Goal: Transaction & Acquisition: Purchase product/service

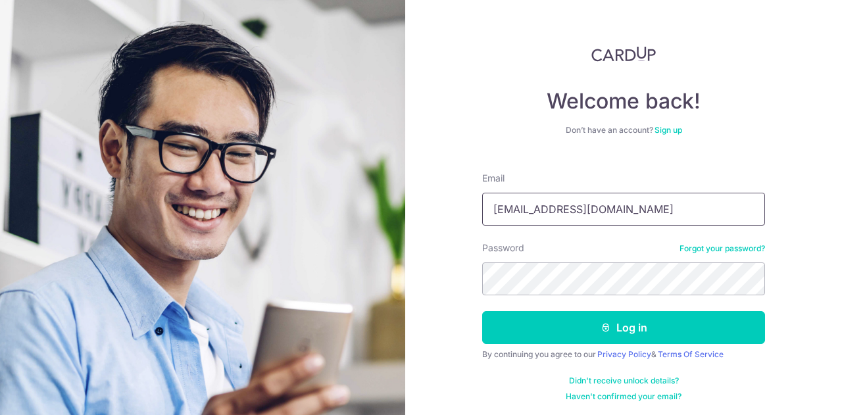
type input "[EMAIL_ADDRESS][DOMAIN_NAME]"
click at [482, 311] on button "Log in" at bounding box center [623, 327] width 283 height 33
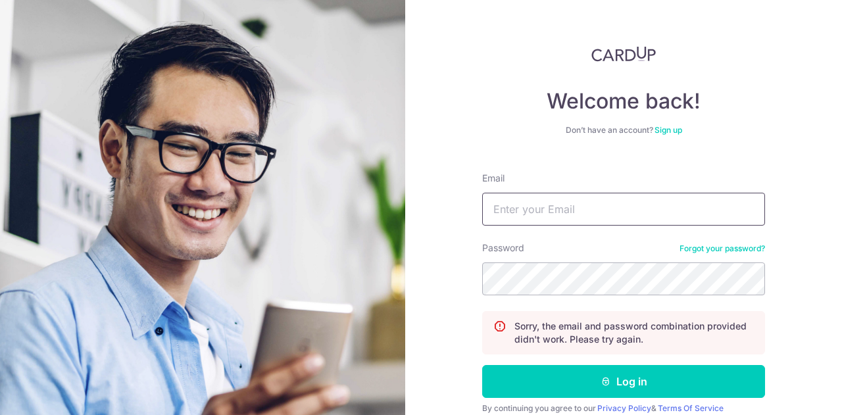
click at [531, 210] on input "Email" at bounding box center [623, 209] width 283 height 33
type input "S"
type input "nadichan@forewordcoffee.com"
click at [482, 365] on button "Log in" at bounding box center [623, 381] width 283 height 33
drag, startPoint x: 529, startPoint y: 195, endPoint x: 645, endPoint y: 256, distance: 131.2
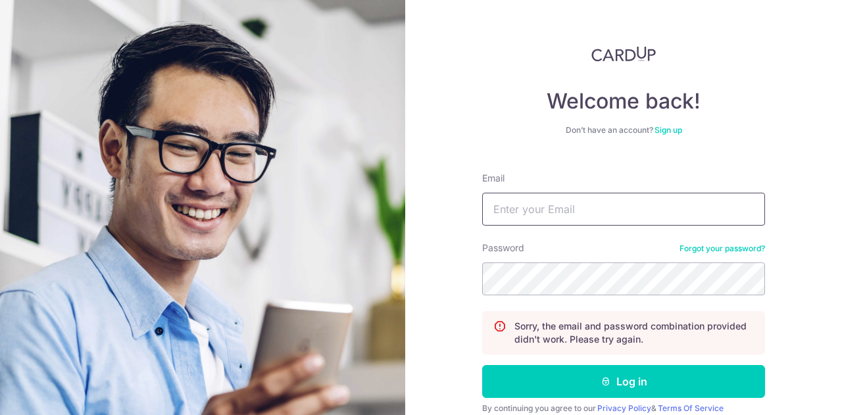
click at [527, 201] on input "Email" at bounding box center [623, 209] width 283 height 33
click at [680, 247] on link "Forgot your password?" at bounding box center [722, 248] width 86 height 11
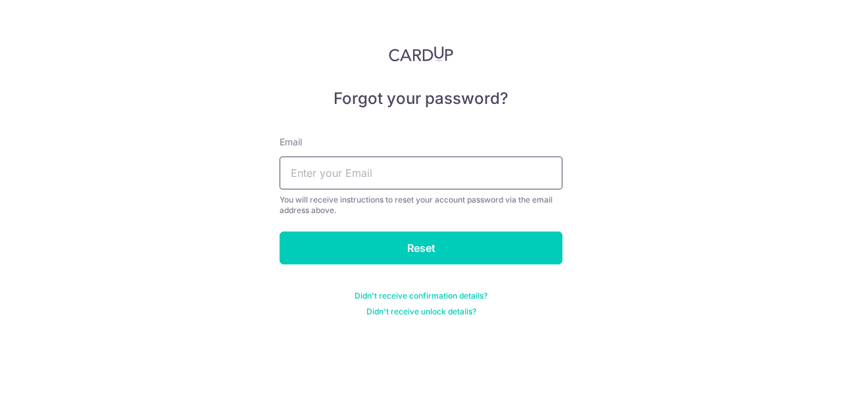
click at [456, 176] on input "text" at bounding box center [421, 173] width 283 height 33
type input "[EMAIL_ADDRESS][DOMAIN_NAME]"
click at [280, 232] on input "Reset" at bounding box center [421, 248] width 283 height 33
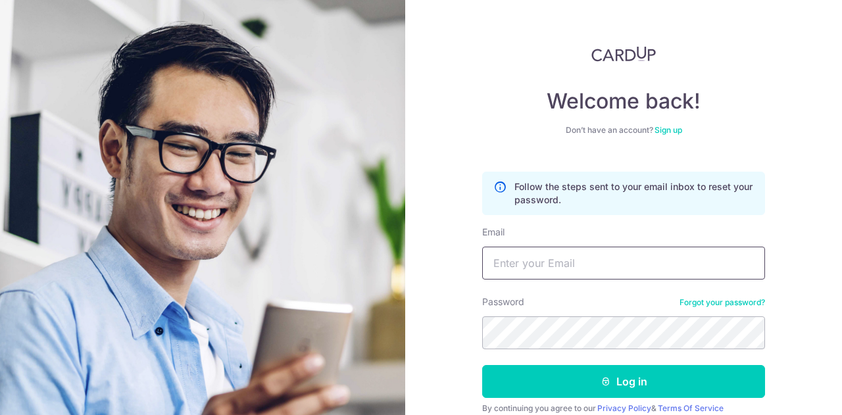
click at [550, 263] on input "Email" at bounding box center [623, 263] width 283 height 33
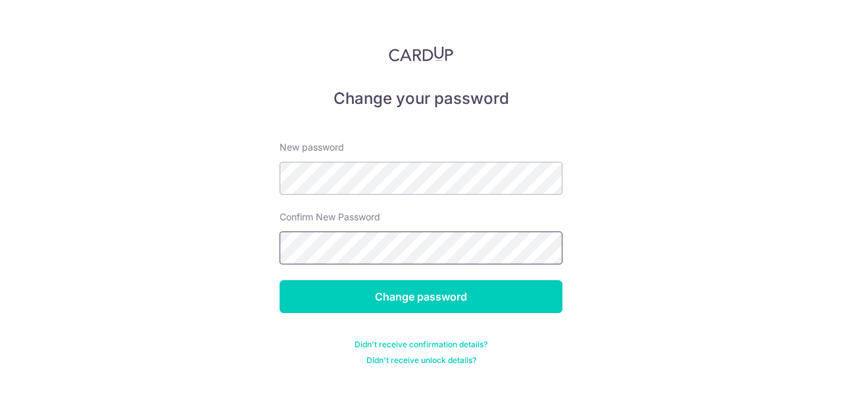
click at [280, 280] on input "Change password" at bounding box center [421, 296] width 283 height 33
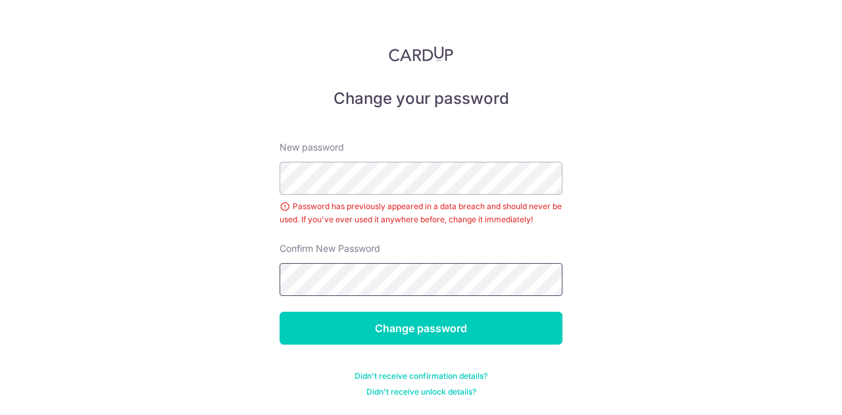
click at [280, 312] on input "Change password" at bounding box center [421, 328] width 283 height 33
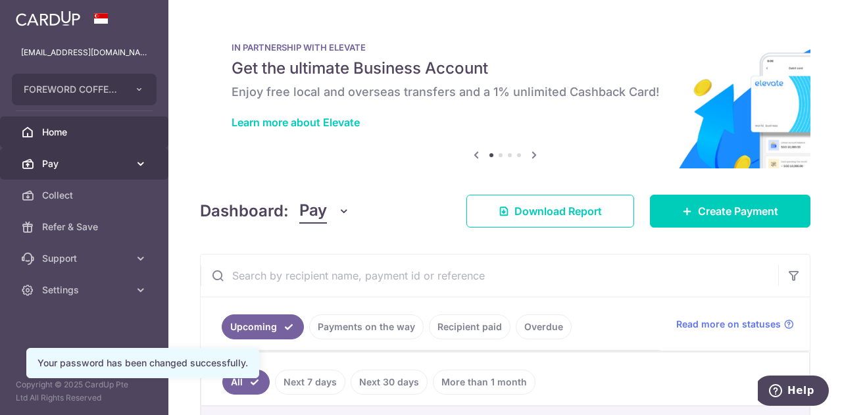
click at [111, 164] on span "Pay" at bounding box center [85, 163] width 87 height 13
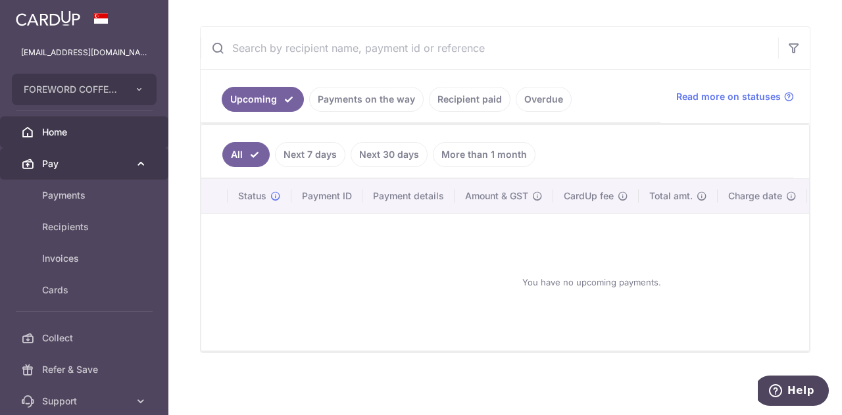
click at [76, 168] on span "Pay" at bounding box center [85, 163] width 87 height 13
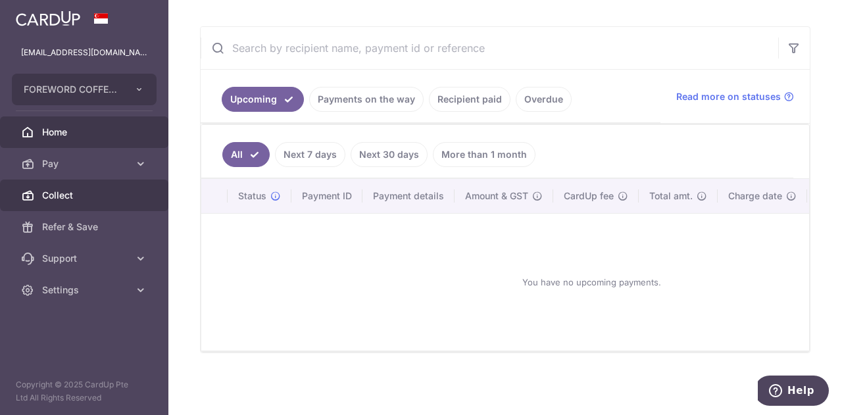
click at [74, 198] on span "Collect" at bounding box center [85, 195] width 87 height 13
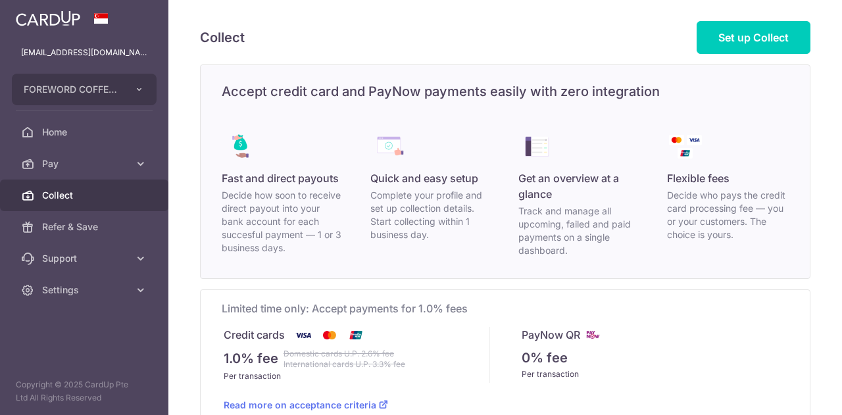
click at [71, 166] on span "Pay" at bounding box center [85, 163] width 87 height 13
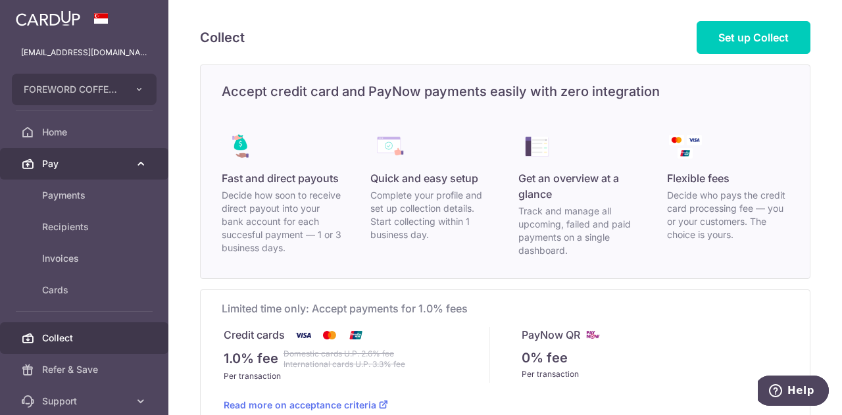
click at [97, 166] on span "Pay" at bounding box center [85, 163] width 87 height 13
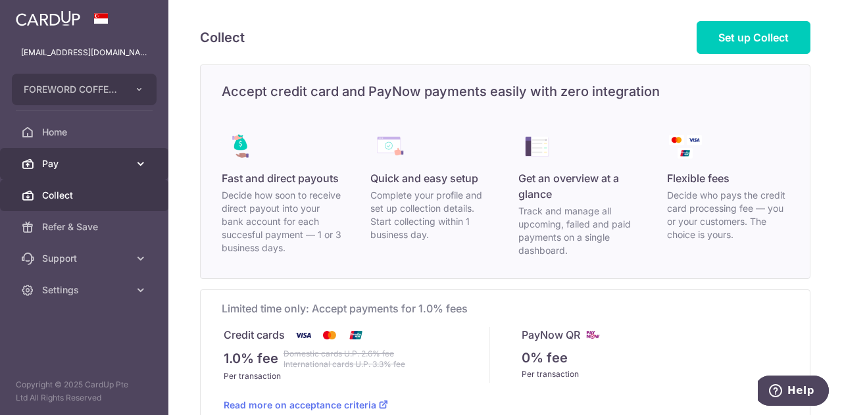
click at [97, 166] on span "Pay" at bounding box center [85, 163] width 87 height 13
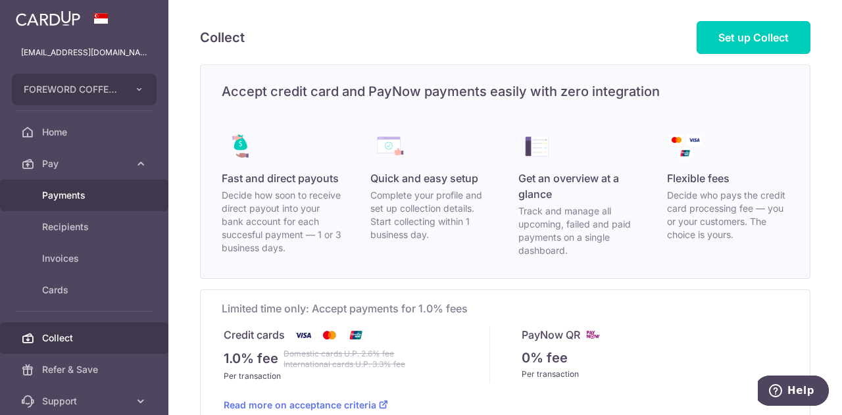
drag, startPoint x: 97, startPoint y: 166, endPoint x: 68, endPoint y: 189, distance: 36.1
click at [68, 187] on link "Payments" at bounding box center [84, 196] width 168 height 32
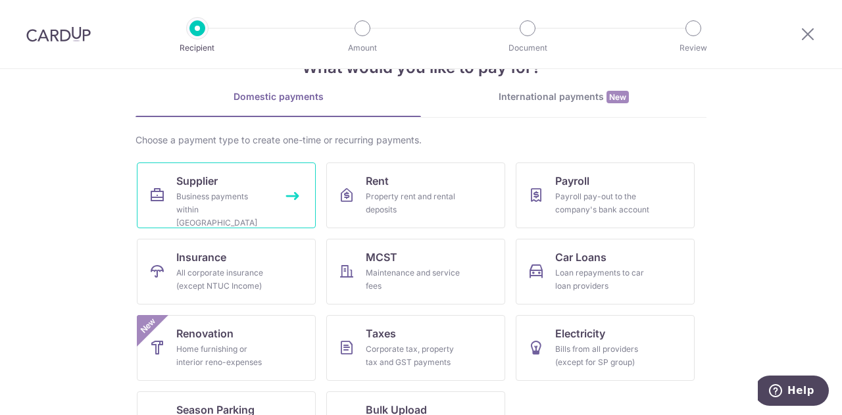
scroll to position [66, 0]
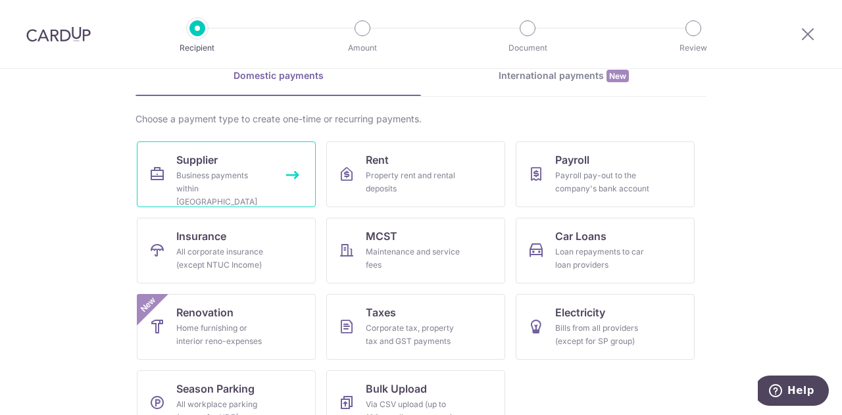
click at [250, 177] on div "Business payments within Singapore" at bounding box center [223, 188] width 95 height 39
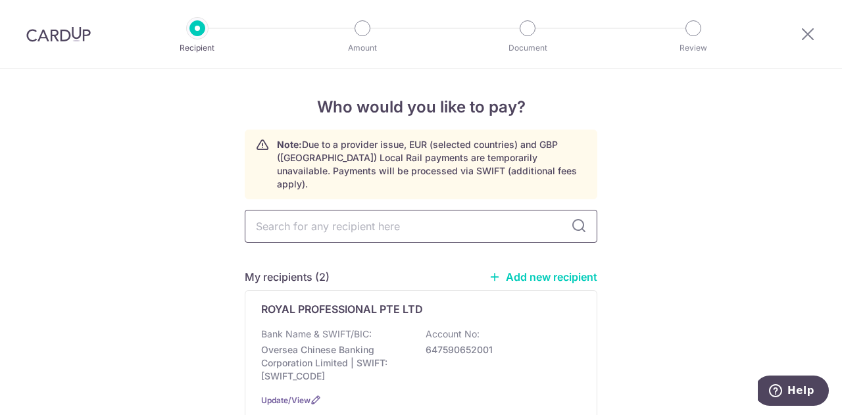
click at [335, 210] on input "text" at bounding box center [421, 226] width 353 height 33
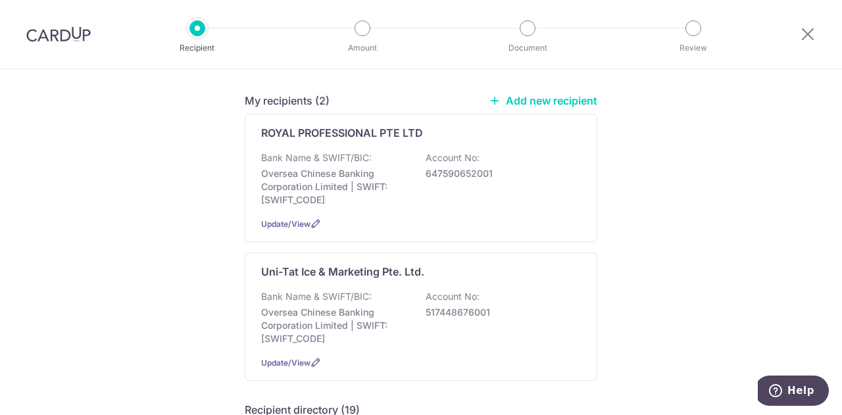
scroll to position [197, 0]
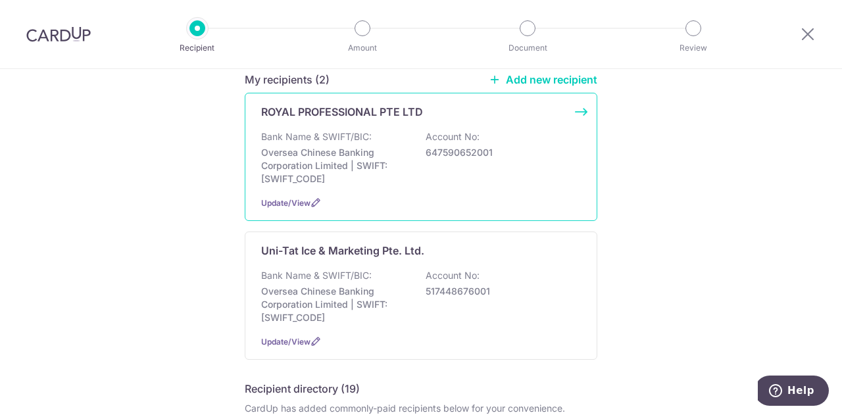
click at [389, 168] on p "Oversea Chinese Banking Corporation Limited | SWIFT: OCBCSGSGXXX" at bounding box center [334, 165] width 147 height 39
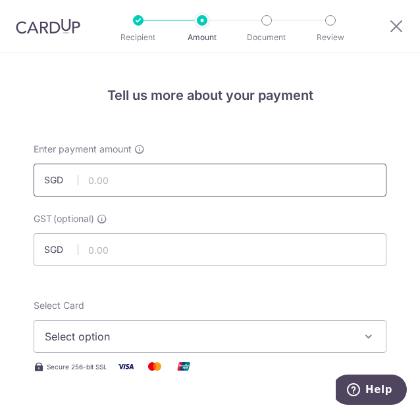
click at [114, 175] on input "text" at bounding box center [210, 180] width 353 height 33
drag, startPoint x: 118, startPoint y: 180, endPoint x: 87, endPoint y: 187, distance: 31.9
click at [87, 187] on input "2" at bounding box center [210, 180] width 353 height 33
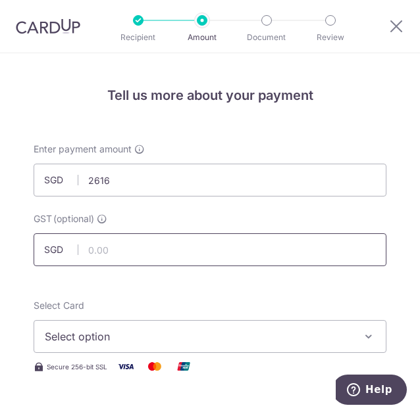
type input "2,616.00"
click at [132, 257] on input "text" at bounding box center [210, 250] width 353 height 33
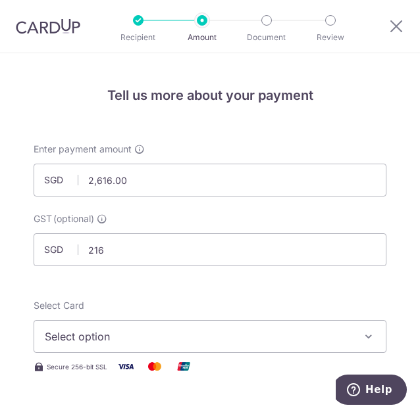
type input "216.00"
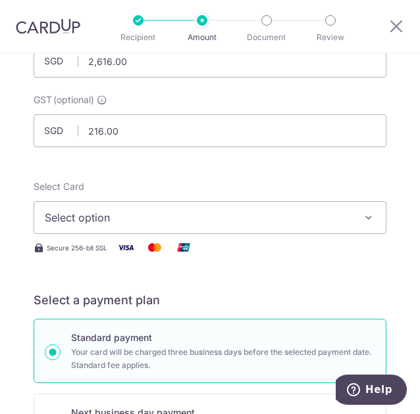
scroll to position [132, 0]
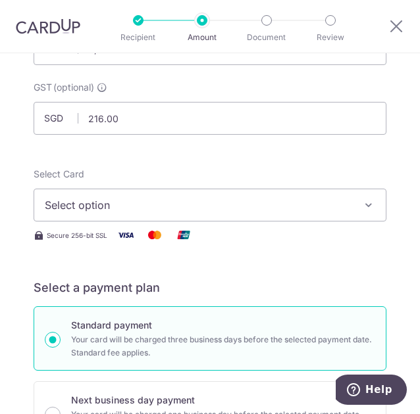
click at [127, 214] on button "Select option" at bounding box center [210, 205] width 353 height 33
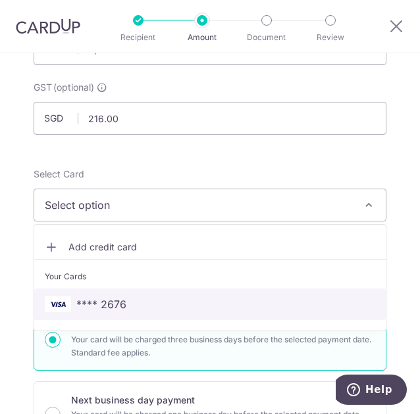
drag, startPoint x: 126, startPoint y: 293, endPoint x: 184, endPoint y: 282, distance: 59.0
click at [126, 293] on link "**** 2676" at bounding box center [209, 305] width 351 height 32
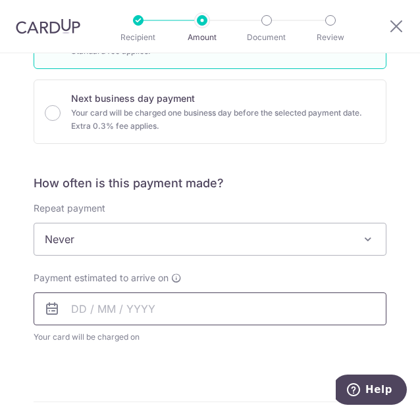
scroll to position [460, 0]
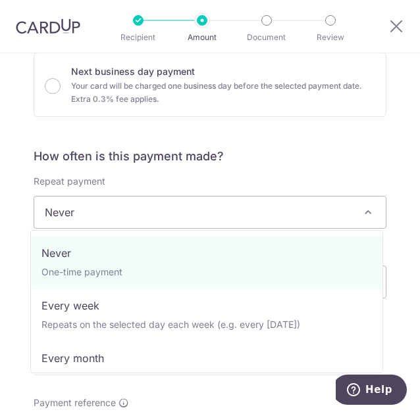
click at [87, 222] on span "Never" at bounding box center [209, 213] width 351 height 32
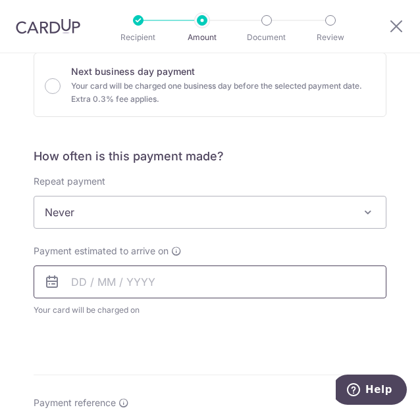
click at [81, 281] on input "text" at bounding box center [210, 282] width 353 height 33
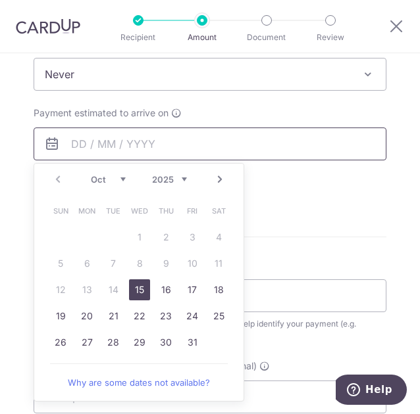
scroll to position [658, 0]
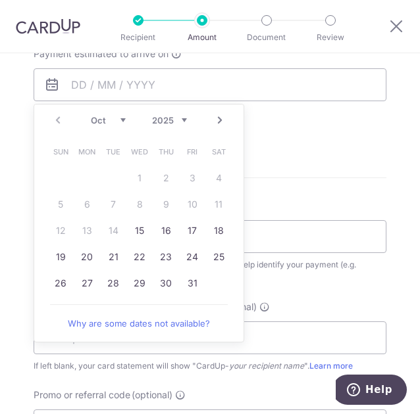
click at [217, 121] on link "Next" at bounding box center [220, 120] width 16 height 16
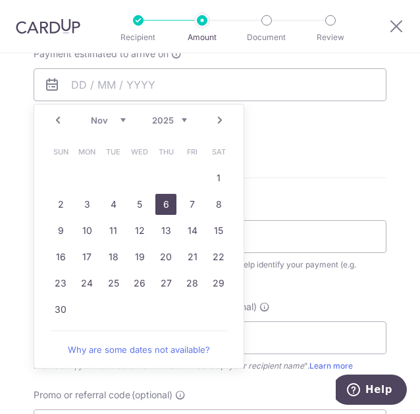
click at [157, 203] on link "6" at bounding box center [165, 204] width 21 height 21
type input "06/11/2025"
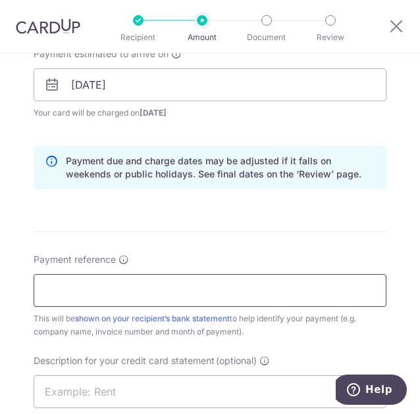
click at [121, 288] on input "Payment reference" at bounding box center [210, 290] width 353 height 33
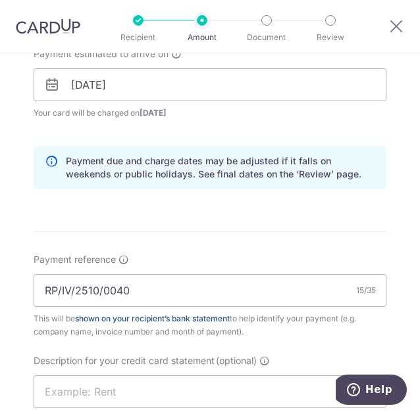
click at [118, 314] on link "shown on your recipient’s bank statement" at bounding box center [152, 319] width 155 height 10
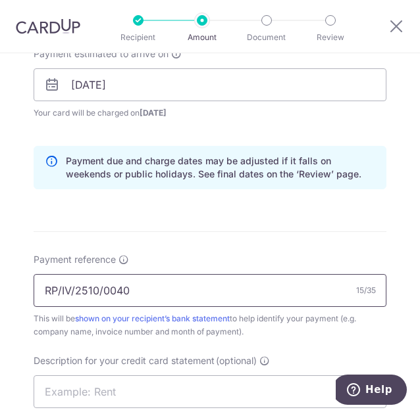
click at [168, 283] on input "RP/IV/2510/0040" at bounding box center [210, 290] width 353 height 33
click at [148, 283] on input "RP/IV/2510/0040 Move" at bounding box center [210, 290] width 353 height 33
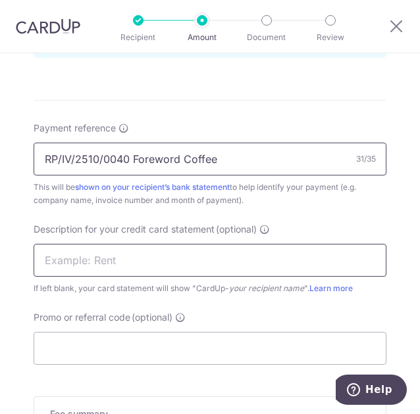
type input "RP/IV/2510/0040 Foreword Coffee"
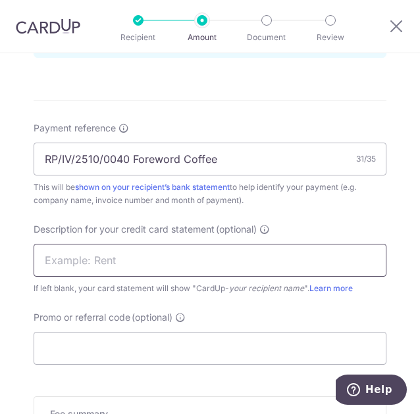
click at [155, 257] on input "text" at bounding box center [210, 260] width 353 height 33
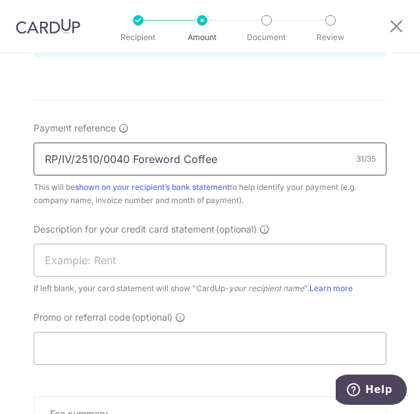
drag, startPoint x: 229, startPoint y: 163, endPoint x: 149, endPoint y: 164, distance: 80.3
click at [149, 164] on input "RP/IV/2510/0040 Foreword Coffee" at bounding box center [210, 159] width 353 height 33
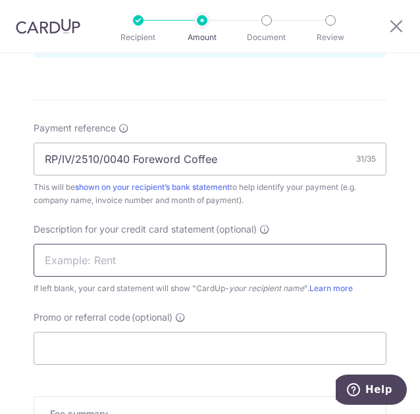
drag, startPoint x: 101, startPoint y: 264, endPoint x: 97, endPoint y: 258, distance: 6.8
click at [101, 262] on input "text" at bounding box center [210, 260] width 353 height 33
drag, startPoint x: 70, startPoint y: 256, endPoint x: 135, endPoint y: 242, distance: 66.6
click at [72, 256] on input "Royal Freezer" at bounding box center [210, 260] width 353 height 33
click at [78, 267] on input "Royal Freezer" at bounding box center [210, 260] width 353 height 33
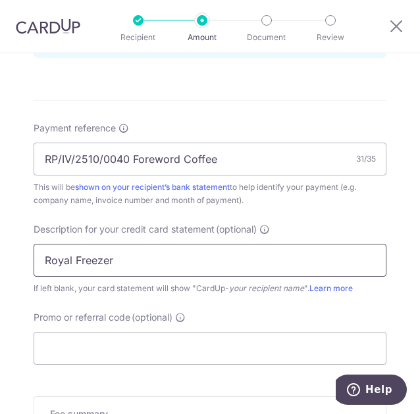
drag, startPoint x: 70, startPoint y: 259, endPoint x: 110, endPoint y: 260, distance: 39.5
click at [72, 257] on input "Royal Freezer" at bounding box center [210, 260] width 353 height 33
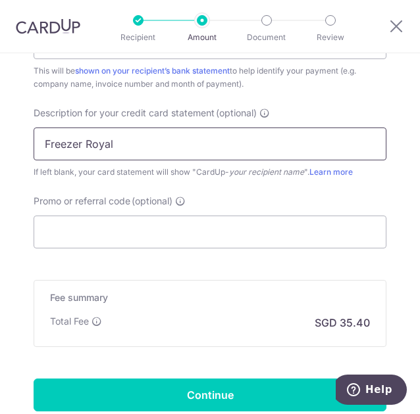
scroll to position [987, 0]
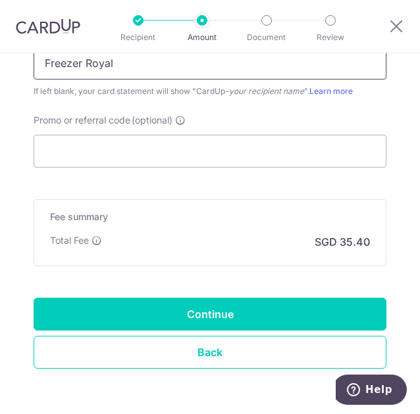
type input "Freezer Royal"
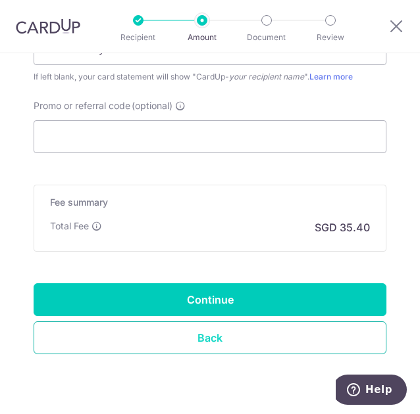
scroll to position [1031, 0]
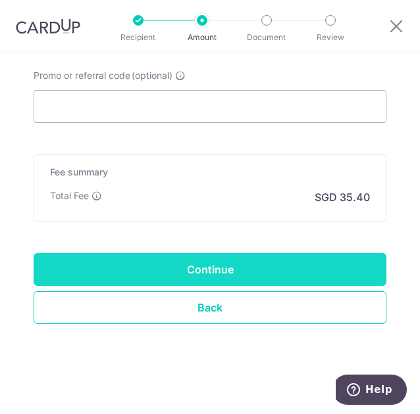
click at [208, 261] on input "Continue" at bounding box center [210, 269] width 353 height 33
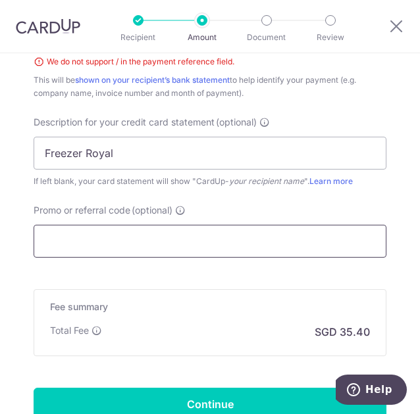
scroll to position [849, 0]
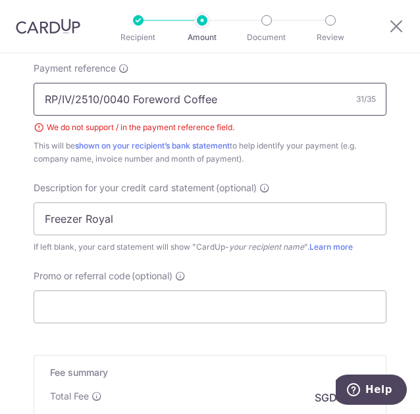
click at [100, 97] on input "RP/IV/2510/0040 Foreword Coffee" at bounding box center [210, 99] width 353 height 33
click at [74, 101] on input "RP/IV/2510-0040 Foreword Coffee" at bounding box center [210, 99] width 353 height 33
click at [61, 99] on input "RP/IV-2510-0040 Foreword Coffee" at bounding box center [210, 99] width 353 height 33
click at [59, 99] on input "RP/IV-2510-0040 Foreword Coffee" at bounding box center [210, 99] width 353 height 33
type input "RP-IV-2510-0040 Foreword Coffee"
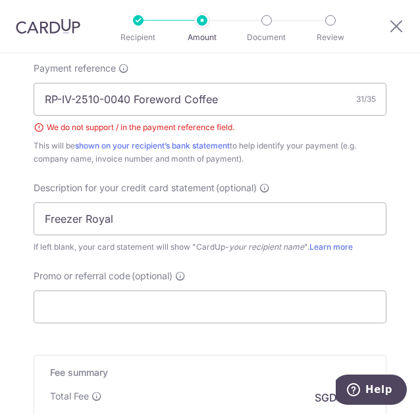
click at [330, 140] on div "This will be shown on your recipient’s bank statement to help identify your pay…" at bounding box center [210, 152] width 353 height 26
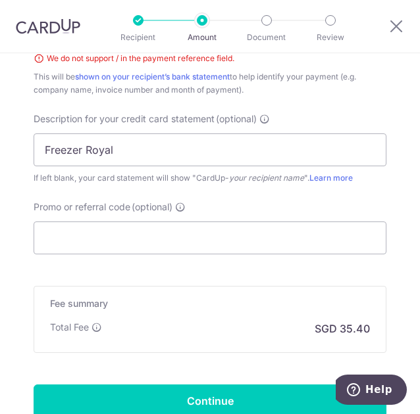
scroll to position [1050, 0]
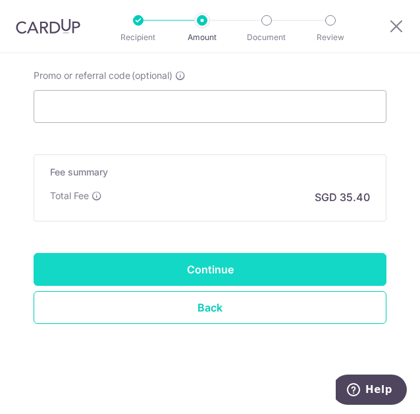
click at [217, 271] on input "Continue" at bounding box center [210, 269] width 353 height 33
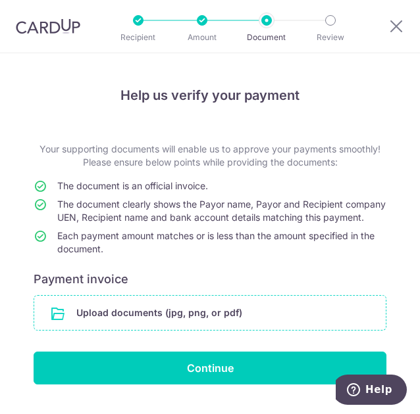
click at [134, 329] on input "file" at bounding box center [209, 313] width 351 height 34
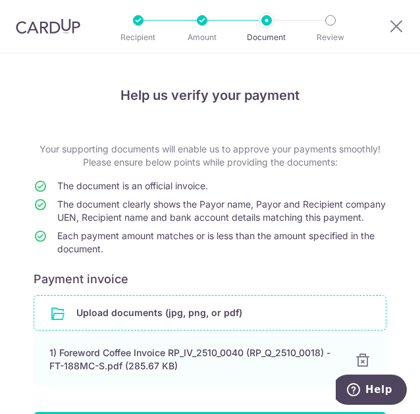
scroll to position [105, 0]
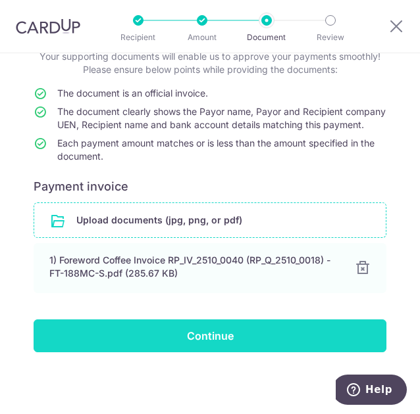
click at [226, 345] on input "Continue" at bounding box center [210, 336] width 353 height 33
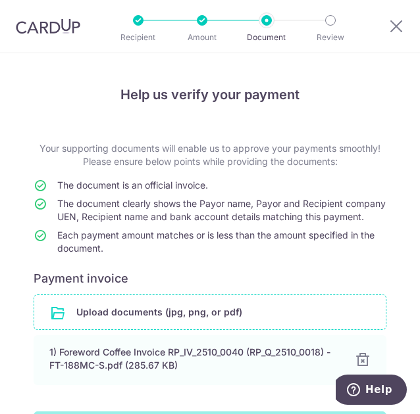
scroll to position [0, 0]
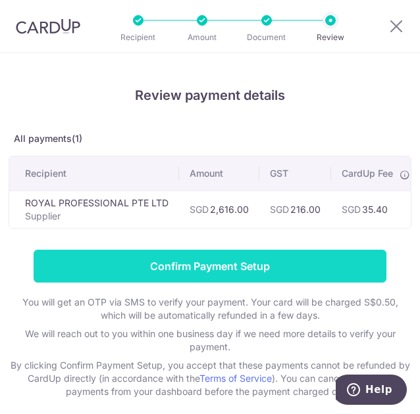
click at [217, 271] on input "Confirm Payment Setup" at bounding box center [210, 266] width 353 height 33
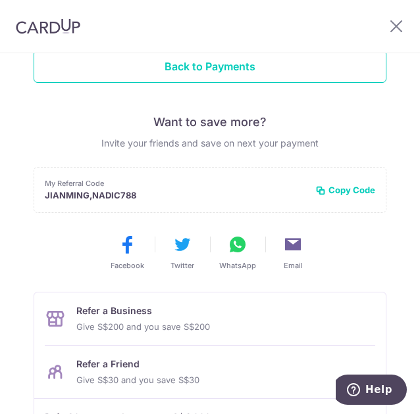
scroll to position [124, 0]
